Goal: Task Accomplishment & Management: Use online tool/utility

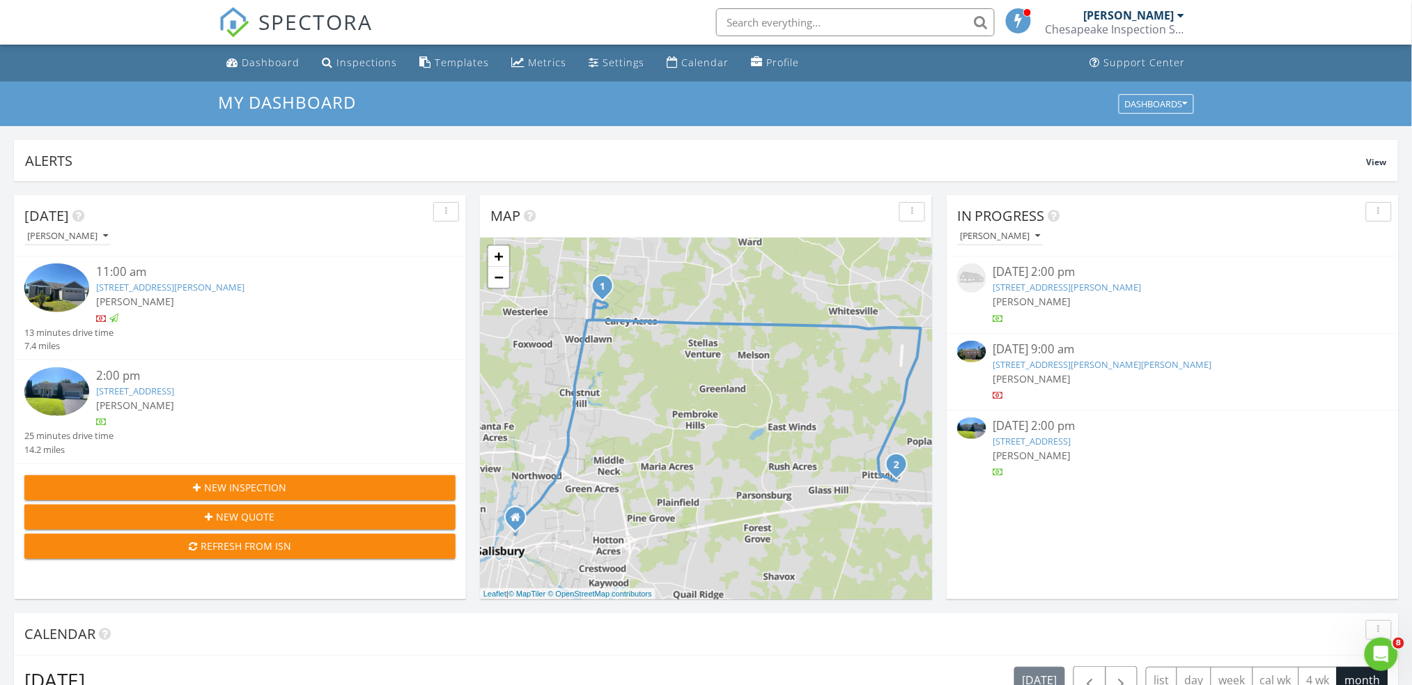
click at [1086, 363] on link "1703 Carver Sq, Salisbury, MD 21801" at bounding box center [1103, 364] width 219 height 13
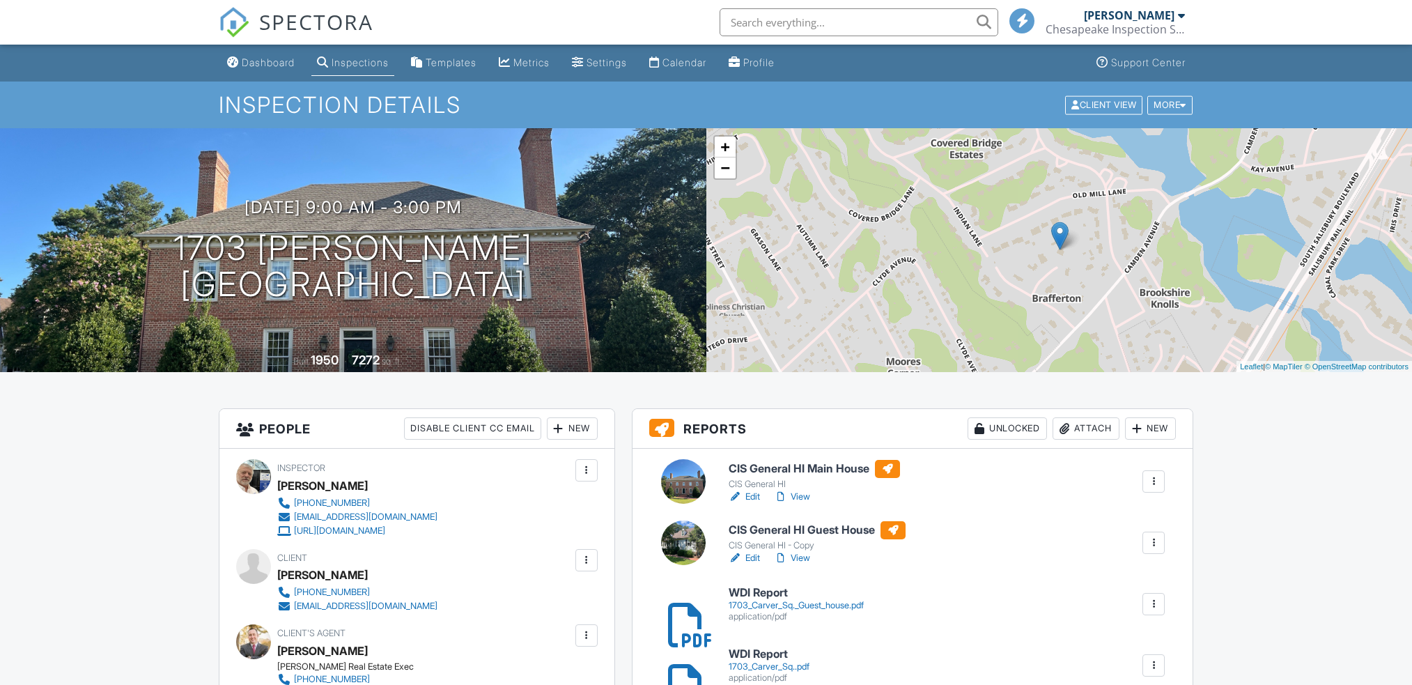
click at [798, 559] on link "View" at bounding box center [792, 558] width 36 height 14
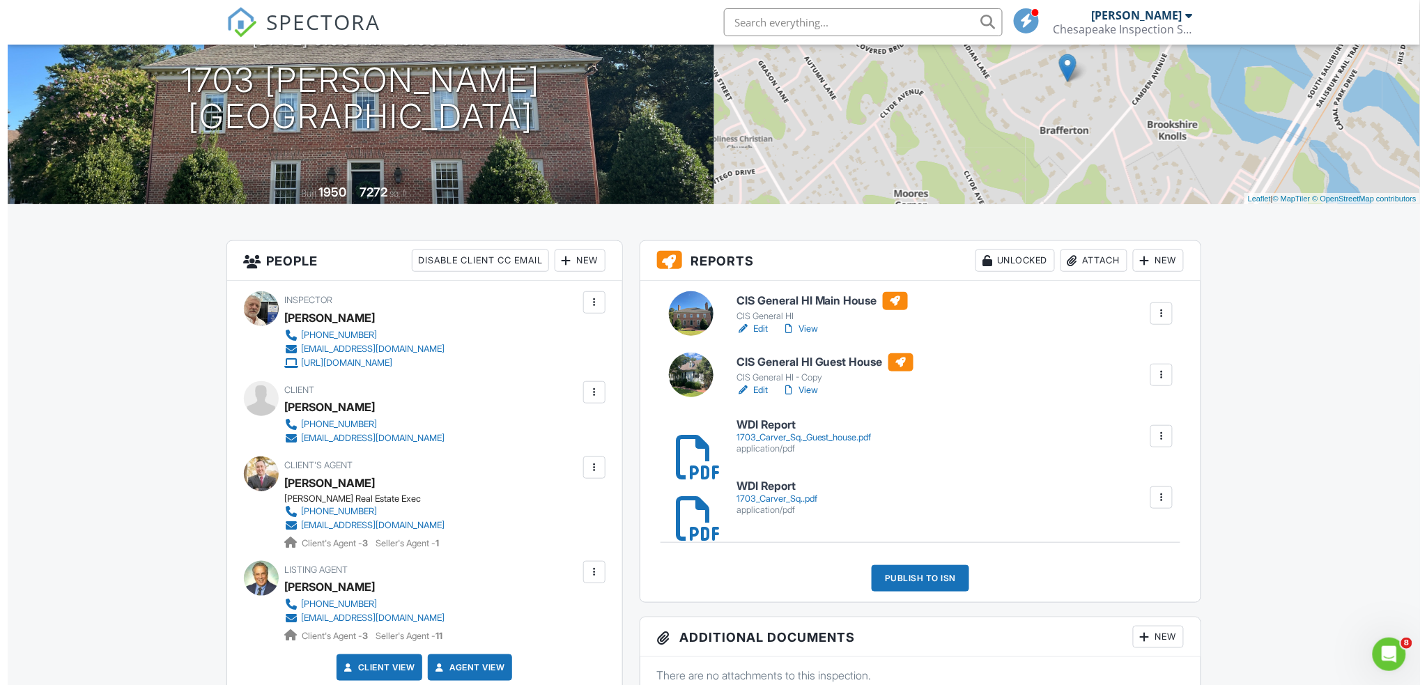
scroll to position [174, 0]
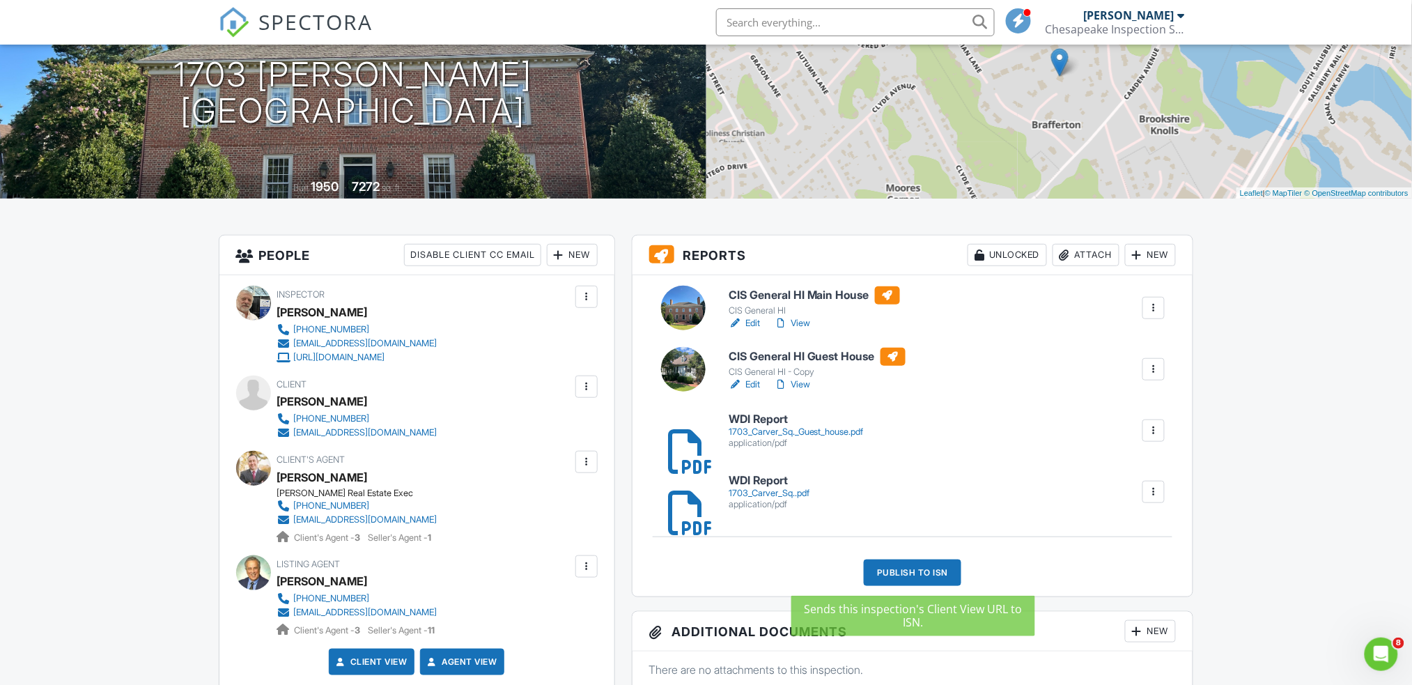
click at [916, 578] on div "Publish to ISN" at bounding box center [913, 573] width 98 height 26
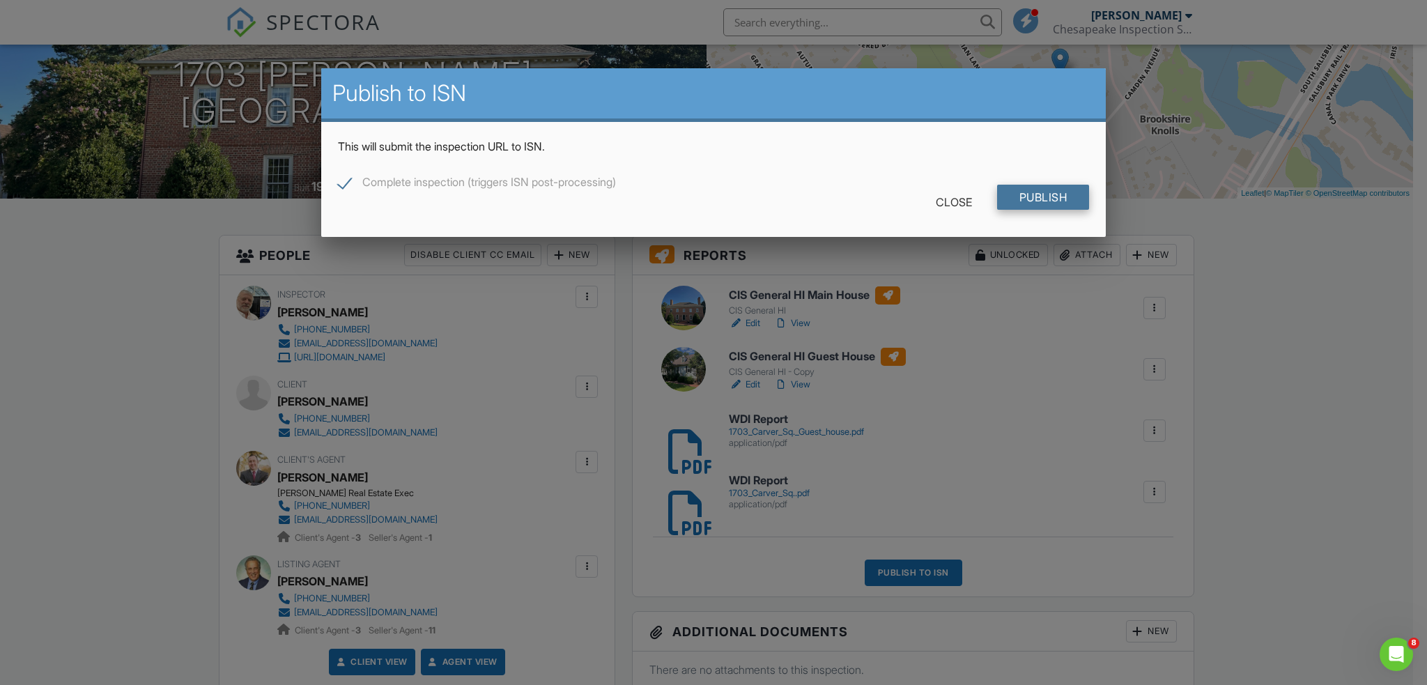
click at [1046, 192] on input "Publish" at bounding box center [1043, 197] width 93 height 25
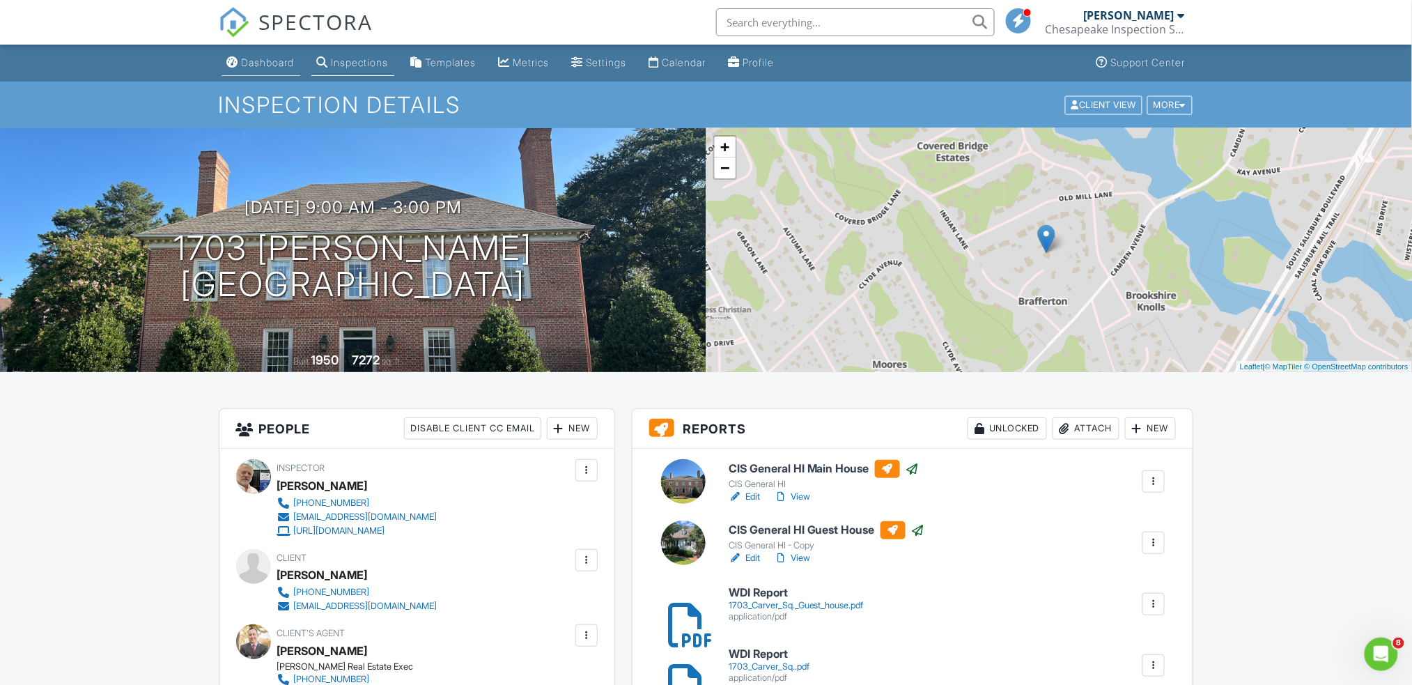
click at [290, 67] on div "Dashboard" at bounding box center [268, 62] width 53 height 12
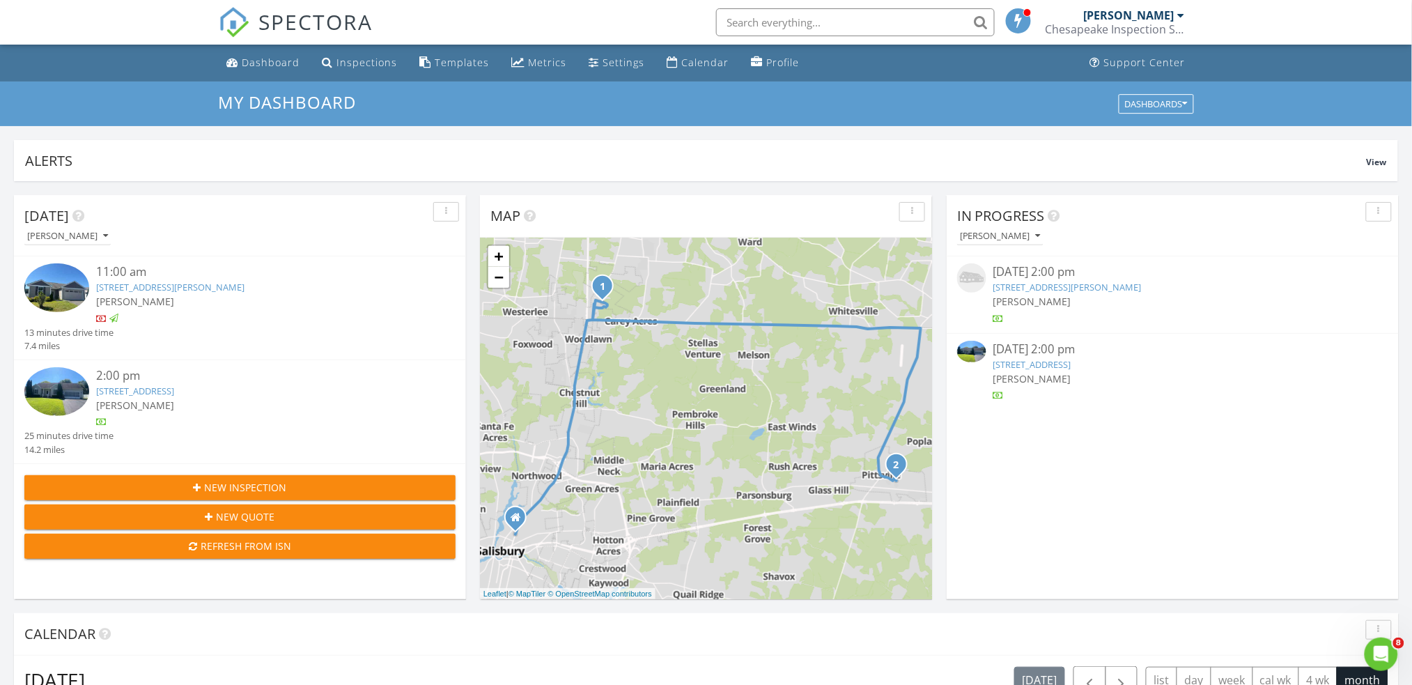
click at [174, 390] on link "34787 Sandyfield Dr, Pittsville, MD 21850" at bounding box center [135, 391] width 78 height 13
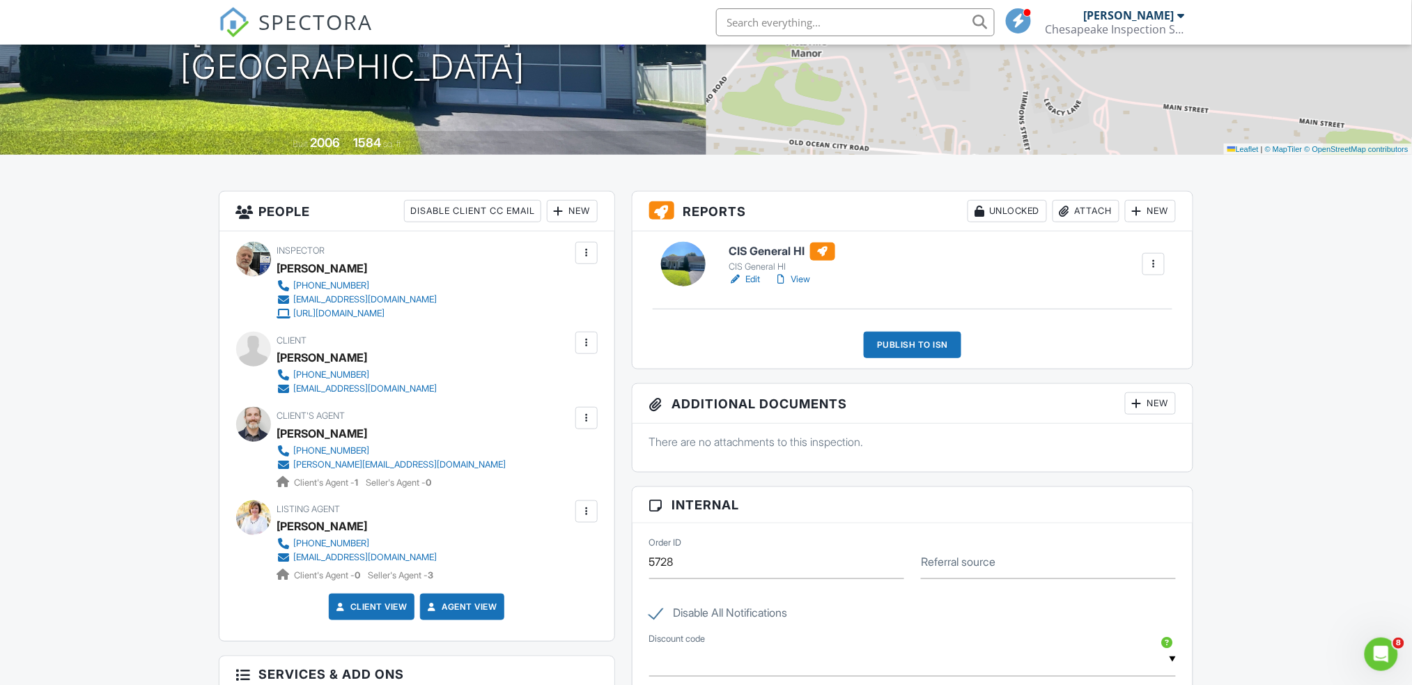
click at [799, 279] on link "View" at bounding box center [792, 279] width 36 height 14
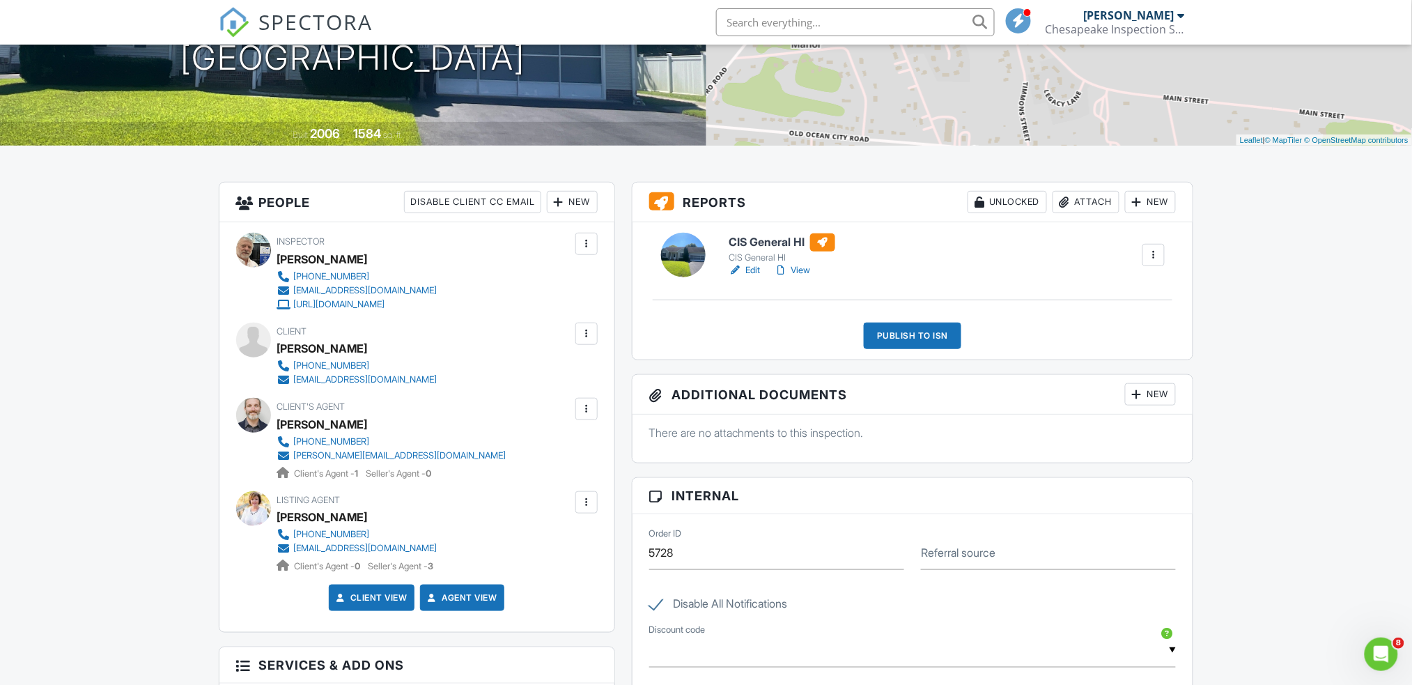
scroll to position [228, 0]
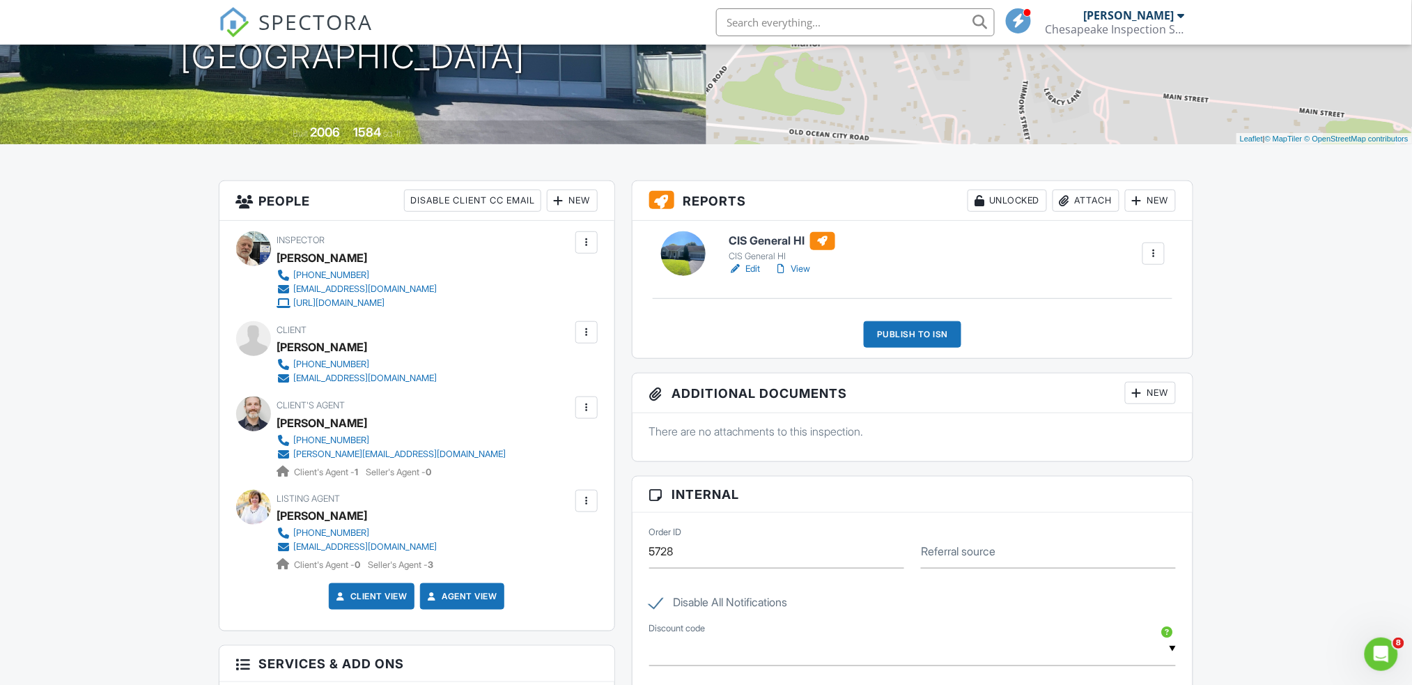
click at [798, 267] on link "View" at bounding box center [792, 269] width 36 height 14
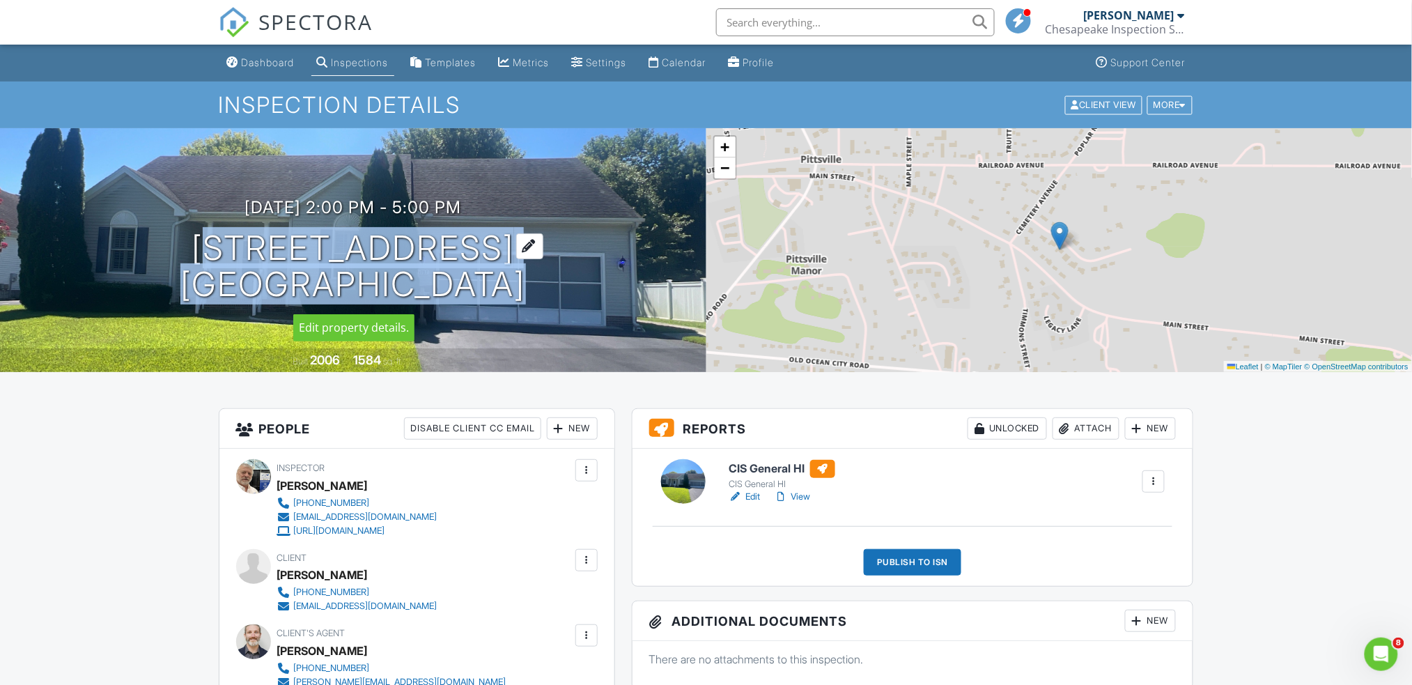
drag, startPoint x: 169, startPoint y: 247, endPoint x: 527, endPoint y: 256, distance: 358.3
click at [526, 256] on h1 "[STREET_ADDRESS] [GEOGRAPHIC_DATA], [GEOGRAPHIC_DATA]" at bounding box center [353, 267] width 346 height 74
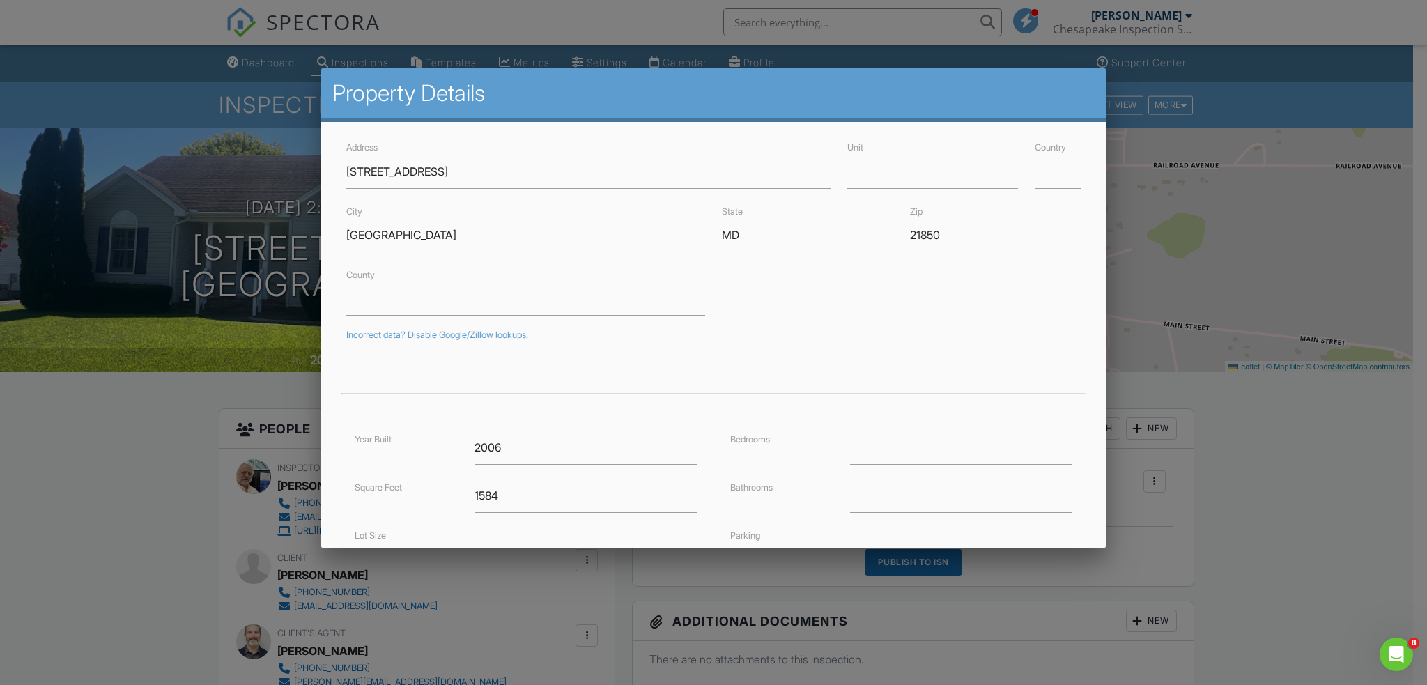
click at [1244, 514] on div at bounding box center [713, 358] width 1427 height 856
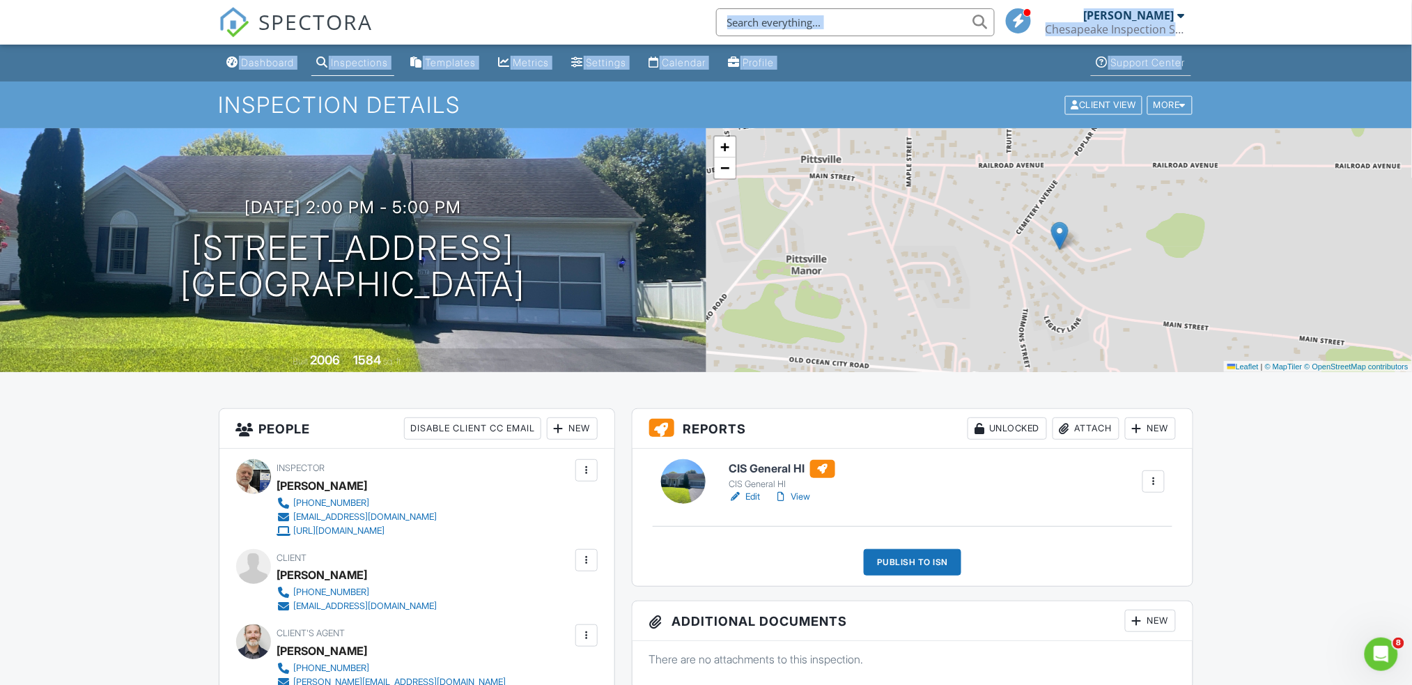
drag, startPoint x: 587, startPoint y: 39, endPoint x: 1182, endPoint y: 63, distance: 596.2
